Goal: Find specific page/section: Find specific page/section

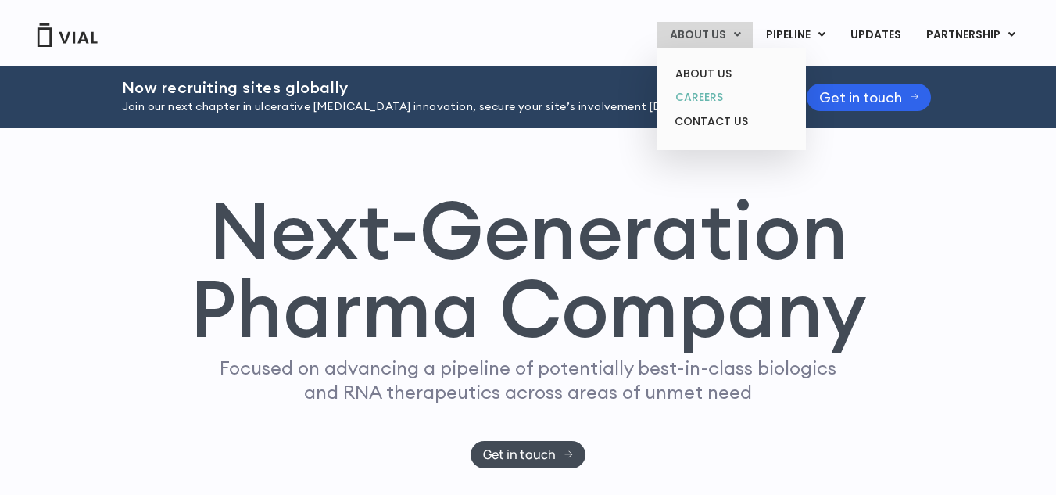
click at [711, 90] on link "CAREERS" at bounding box center [731, 97] width 137 height 24
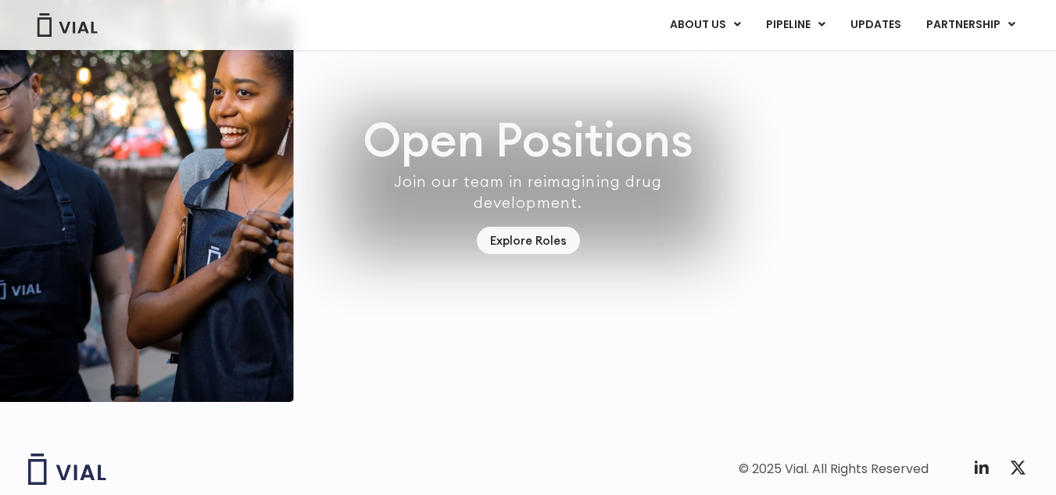
scroll to position [4674, 0]
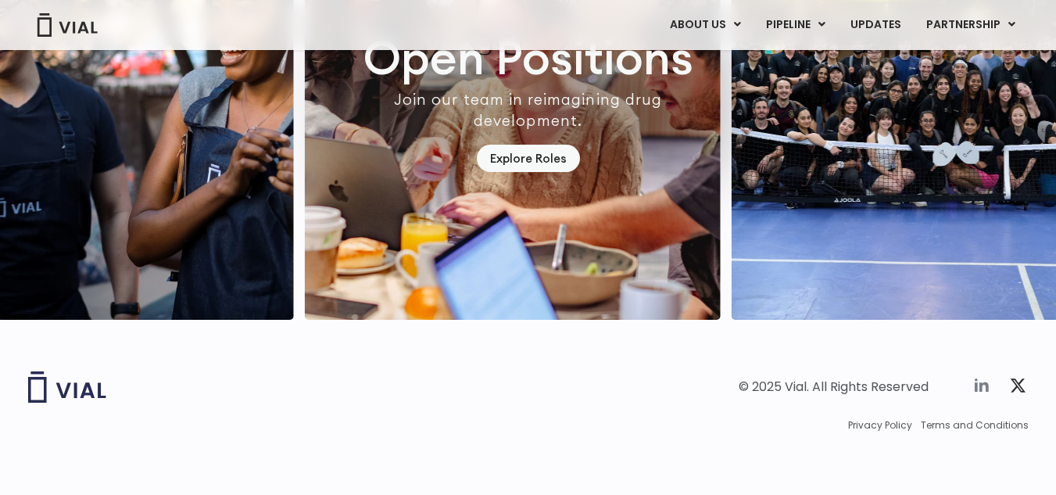
click at [983, 389] on icon at bounding box center [981, 385] width 19 height 19
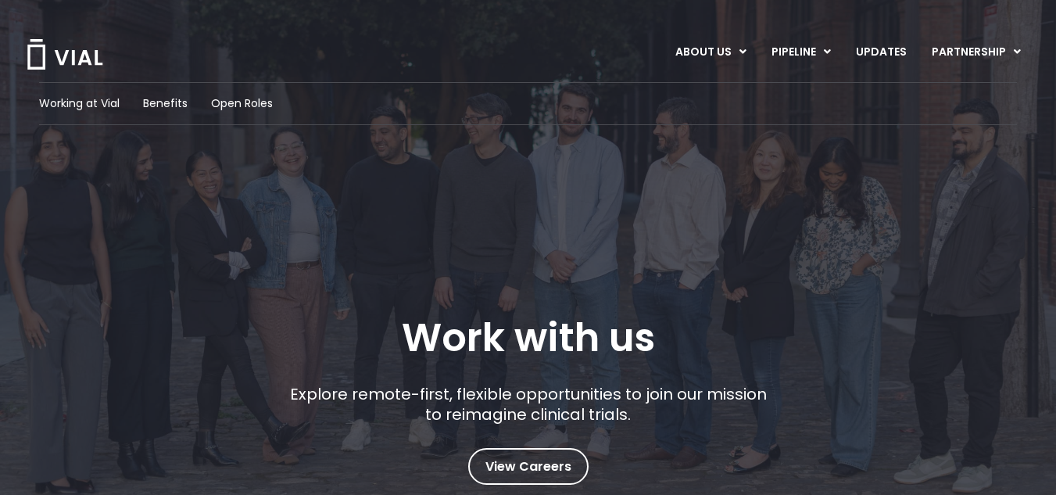
click at [509, 488] on div "Working at Vial Benefits Open Roles Work with us Explore remote-first, flexible…" at bounding box center [528, 320] width 1056 height 641
click at [500, 475] on span "View Careers" at bounding box center [528, 466] width 86 height 20
